Goal: Find specific page/section: Find specific page/section

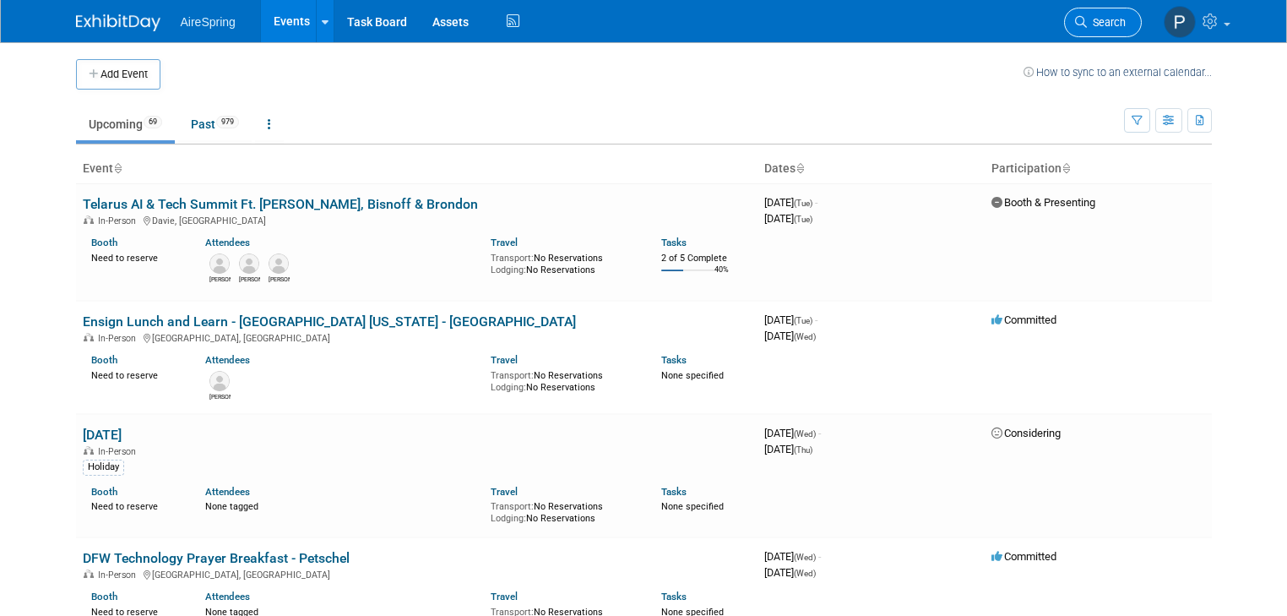
click at [1122, 15] on link "Search" at bounding box center [1103, 23] width 78 height 30
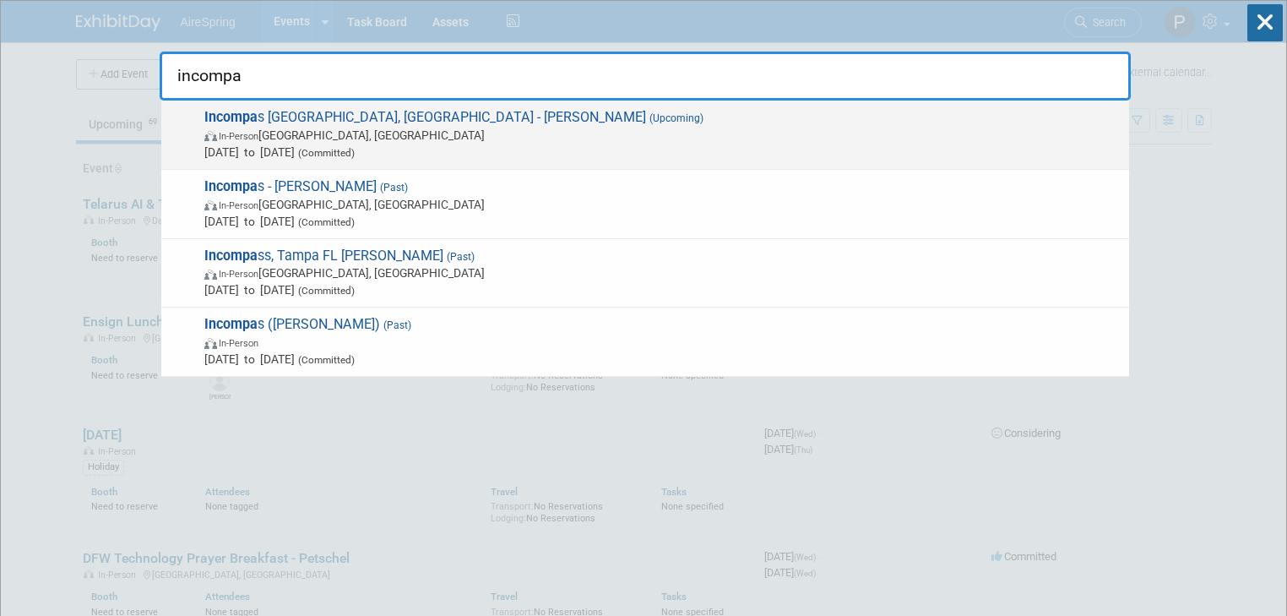
type input "incompa"
click at [294, 135] on span "In-Person [GEOGRAPHIC_DATA], [GEOGRAPHIC_DATA]" at bounding box center [662, 135] width 916 height 17
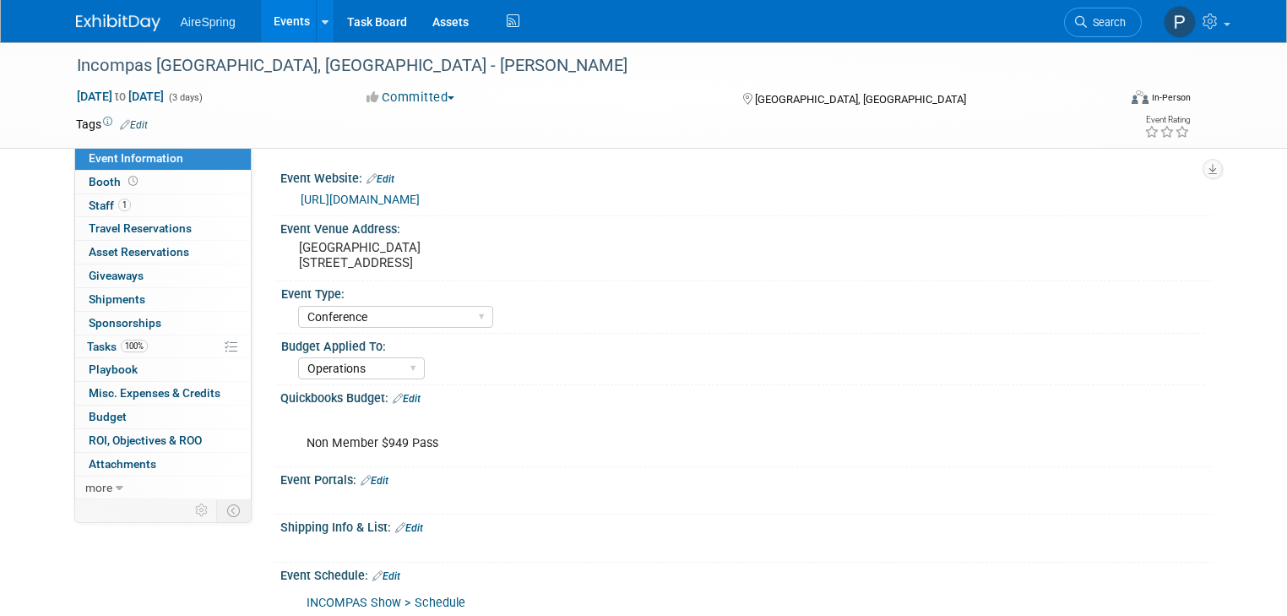
select select "Conference"
select select "Operations"
